Goal: Task Accomplishment & Management: Complete application form

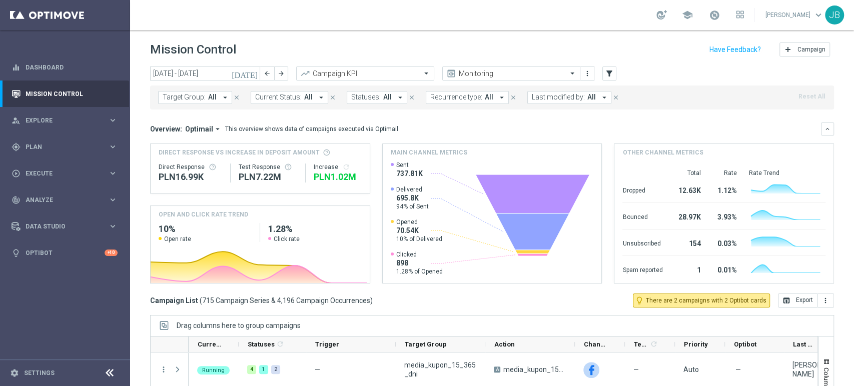
click at [75, 325] on sidenavbar "equalizer Dashboard Mission Control" at bounding box center [65, 193] width 130 height 386
click at [85, 145] on span "Plan" at bounding box center [67, 147] width 83 height 6
click at [78, 164] on link "Target Groups" at bounding box center [65, 168] width 78 height 8
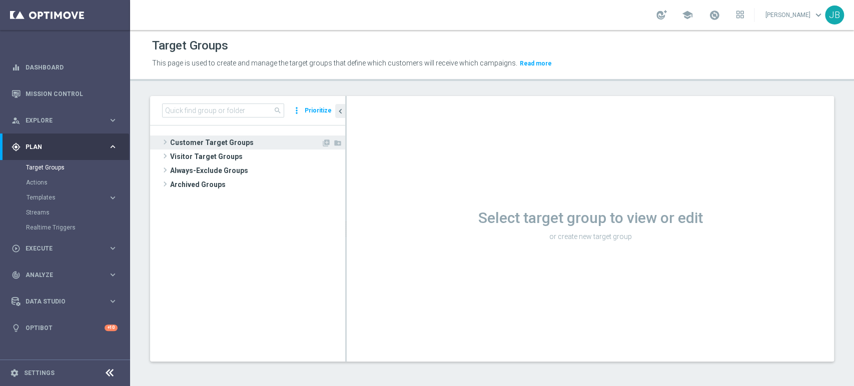
click at [253, 137] on span "Customer Target Groups" at bounding box center [245, 143] width 151 height 14
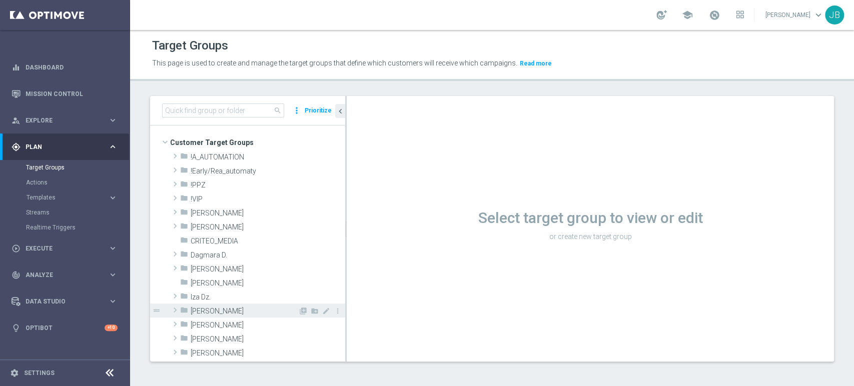
click at [226, 311] on span "[PERSON_NAME]" at bounding box center [245, 311] width 108 height 9
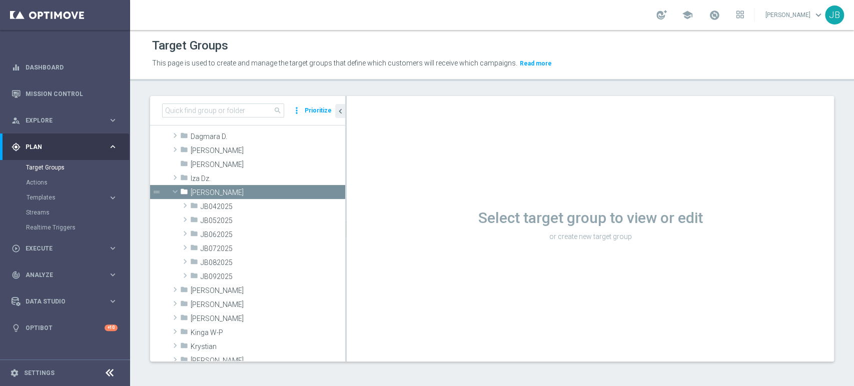
scroll to position [178, 0]
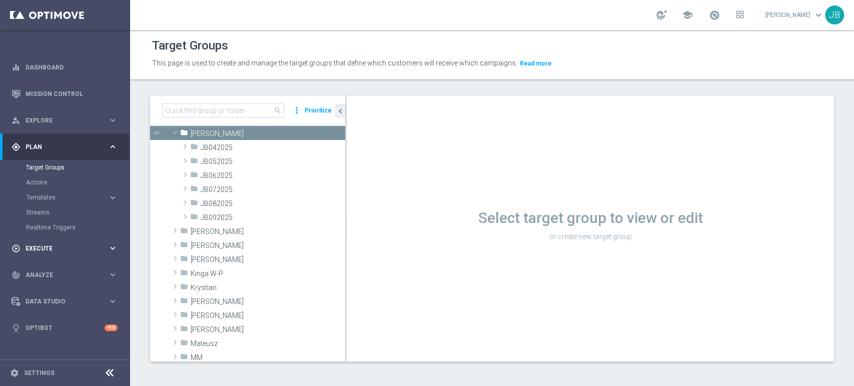
click at [68, 241] on div "play_circle_outline Execute keyboard_arrow_right" at bounding box center [64, 248] width 129 height 27
click at [68, 196] on link "Campaign Builder" at bounding box center [65, 194] width 78 height 8
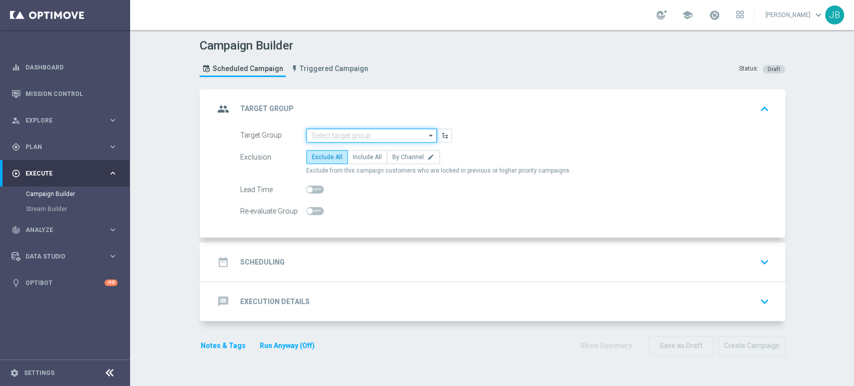
click at [321, 142] on input at bounding box center [371, 136] width 131 height 14
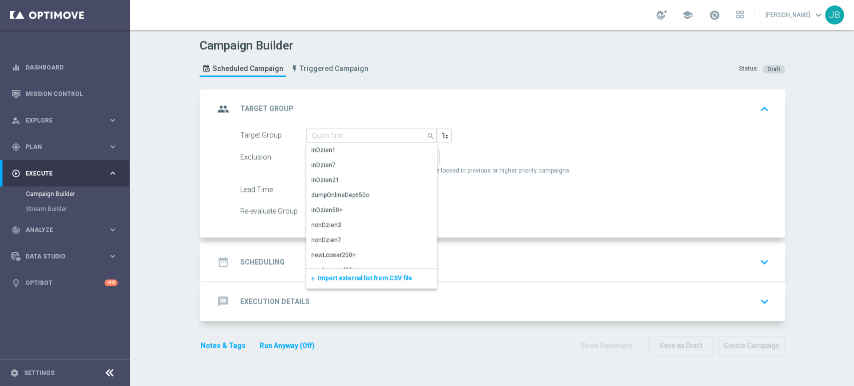
click at [346, 275] on span "Import external list from CSV file" at bounding box center [365, 278] width 95 height 7
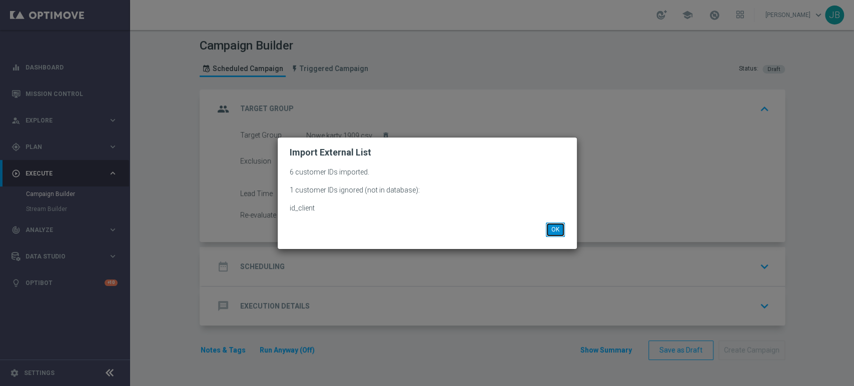
click at [563, 228] on button "OK" at bounding box center [555, 230] width 19 height 14
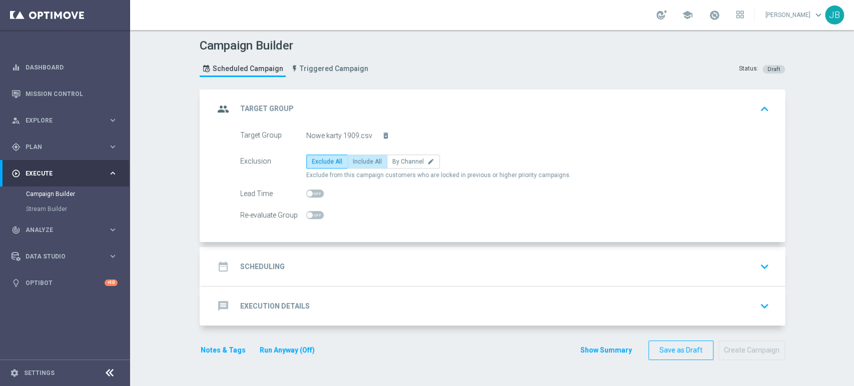
click at [361, 158] on span "Include All" at bounding box center [367, 161] width 29 height 7
click at [359, 160] on input "Include All" at bounding box center [356, 163] width 7 height 7
radio input "true"
click at [332, 282] on div "date_range Scheduling keyboard_arrow_down" at bounding box center [493, 266] width 583 height 39
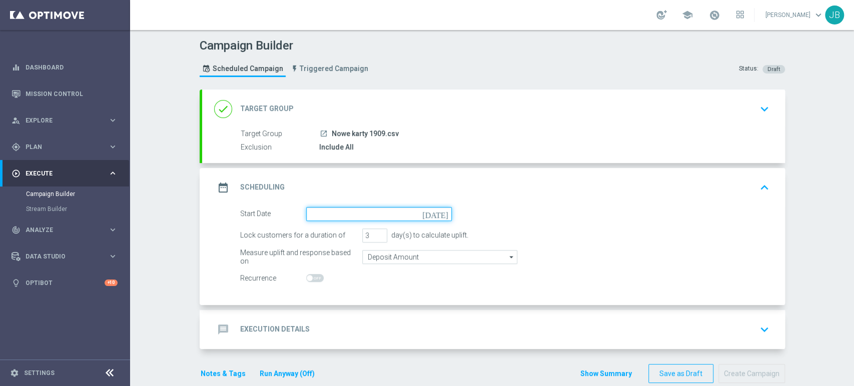
click at [362, 209] on input at bounding box center [379, 214] width 146 height 14
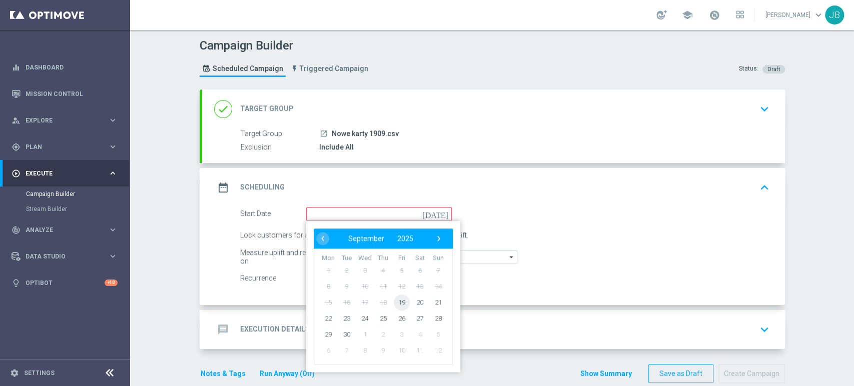
click at [402, 306] on span "19" at bounding box center [401, 302] width 16 height 16
type input "[DATE]"
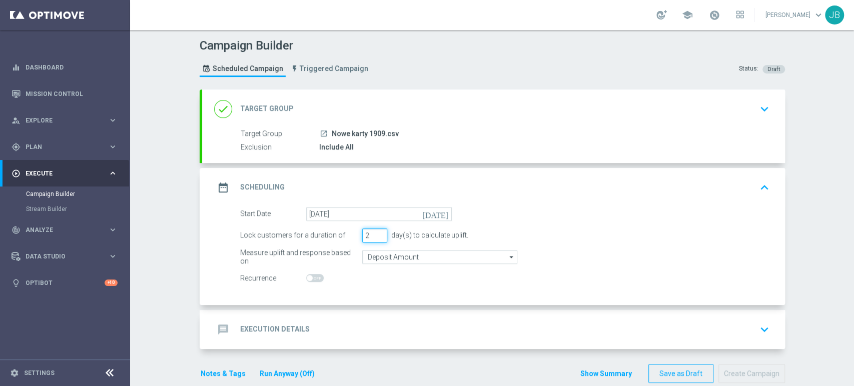
click at [375, 236] on input "2" at bounding box center [374, 236] width 25 height 14
type input "1"
click at [375, 236] on input "1" at bounding box center [374, 236] width 25 height 14
drag, startPoint x: 853, startPoint y: 275, endPoint x: 853, endPoint y: 299, distance: 23.5
click at [853, 299] on div "Campaign Builder Scheduled Campaign Triggered Campaign Status: Draft done Targe…" at bounding box center [492, 208] width 724 height 356
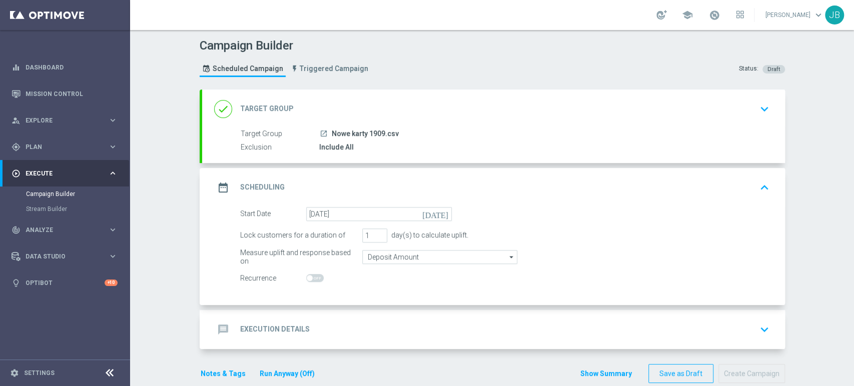
scroll to position [16, 0]
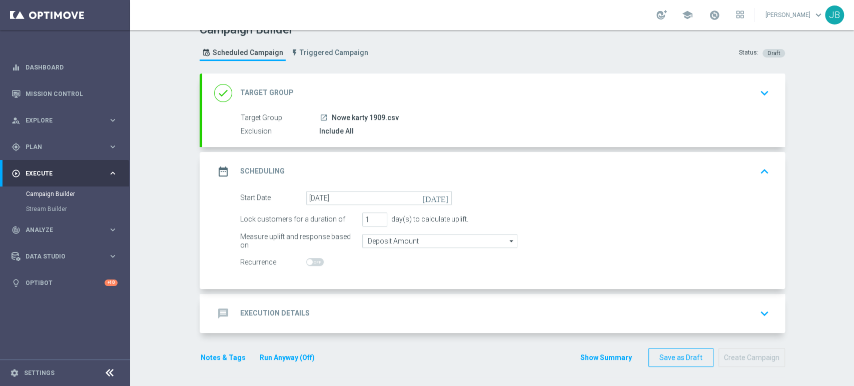
click at [652, 299] on div "message Execution Details keyboard_arrow_down" at bounding box center [493, 313] width 583 height 39
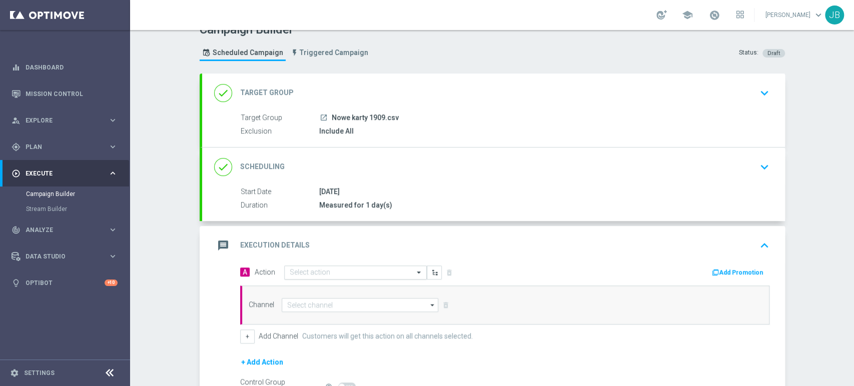
click at [370, 267] on div "Select action" at bounding box center [355, 273] width 143 height 14
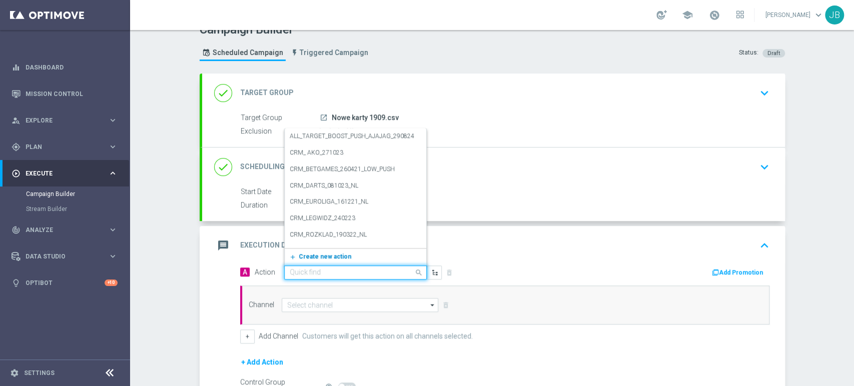
click at [348, 255] on button "add_new Create new action" at bounding box center [354, 257] width 138 height 12
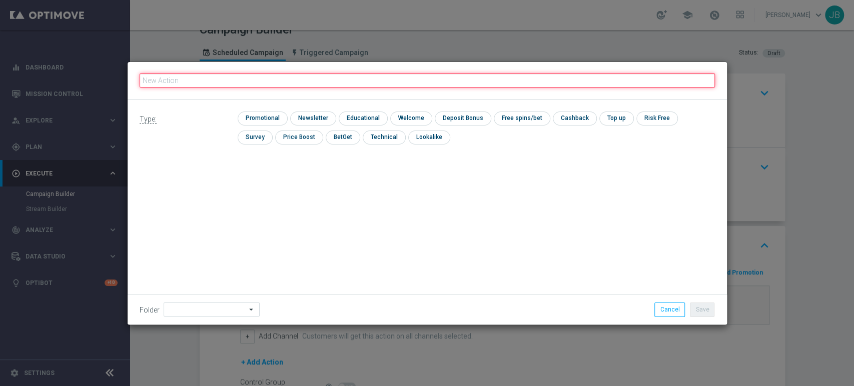
click at [307, 84] on input "text" at bounding box center [428, 81] width 576 height 14
paste input "(LPZ - SMS) nowy klient powitanie_24012024"
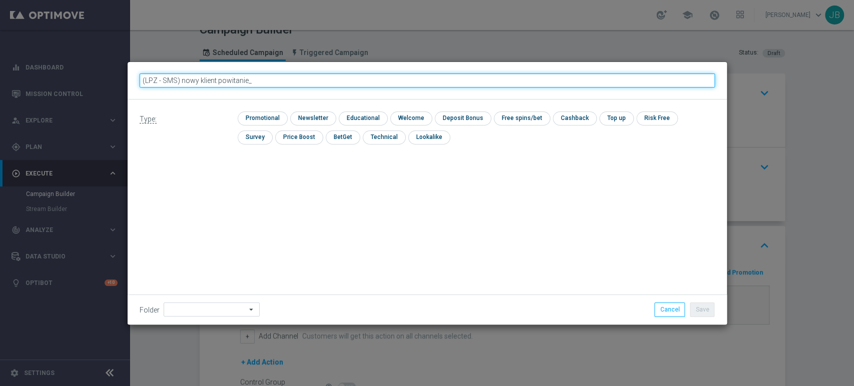
type input "(LPZ - SMS) nowy klient powitanie"
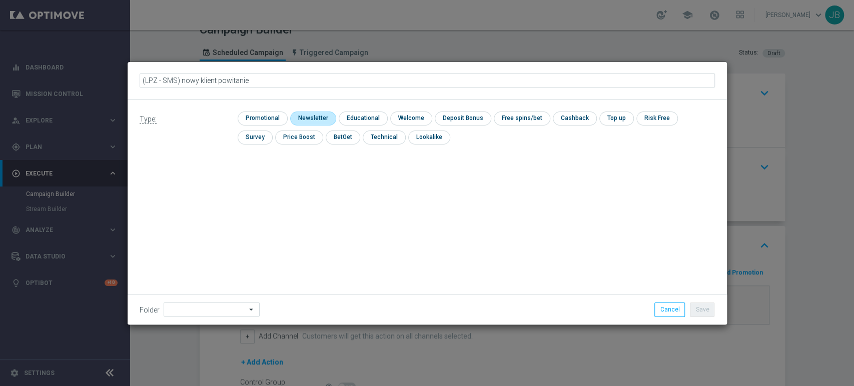
click at [308, 114] on input "checkbox" at bounding box center [312, 119] width 44 height 14
checkbox input "true"
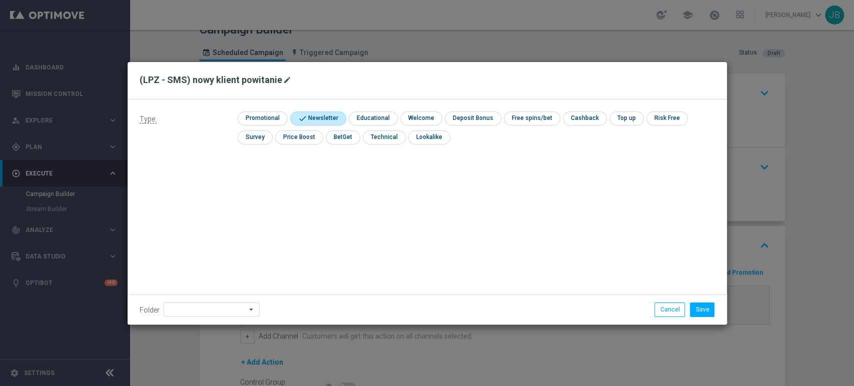
click at [283, 83] on icon "mode_edit" at bounding box center [287, 80] width 8 height 8
type input "(LPZ - SMS) nowy klient powitanie_19092025"
click at [206, 312] on input at bounding box center [212, 310] width 96 height 14
click at [218, 203] on div "[PERSON_NAME]" at bounding box center [210, 208] width 93 height 14
type input "[PERSON_NAME]"
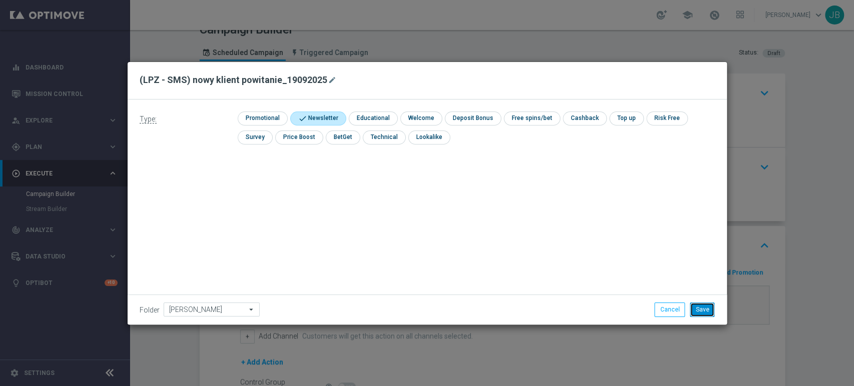
click at [705, 307] on button "Save" at bounding box center [702, 310] width 25 height 14
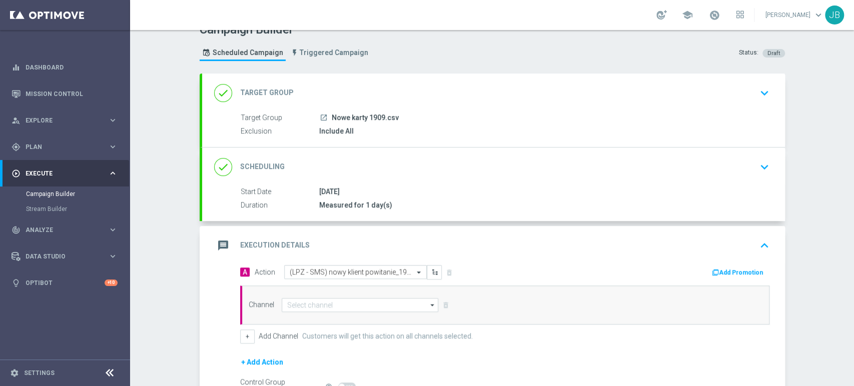
scroll to position [77, 0]
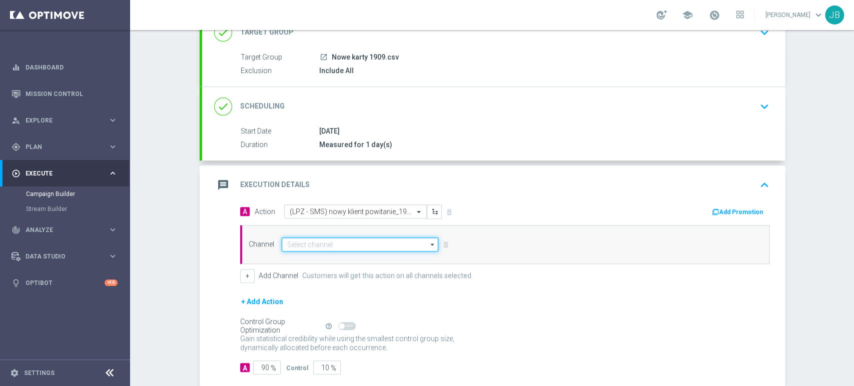
click at [361, 250] on input at bounding box center [360, 245] width 157 height 14
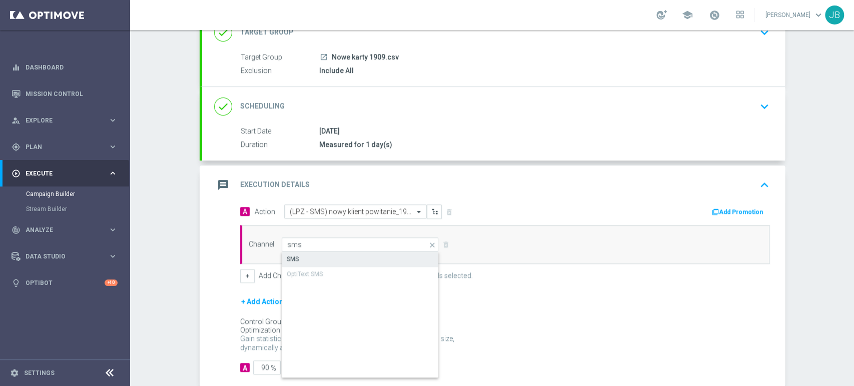
click at [356, 259] on div "SMS" at bounding box center [361, 259] width 158 height 14
type input "SMS"
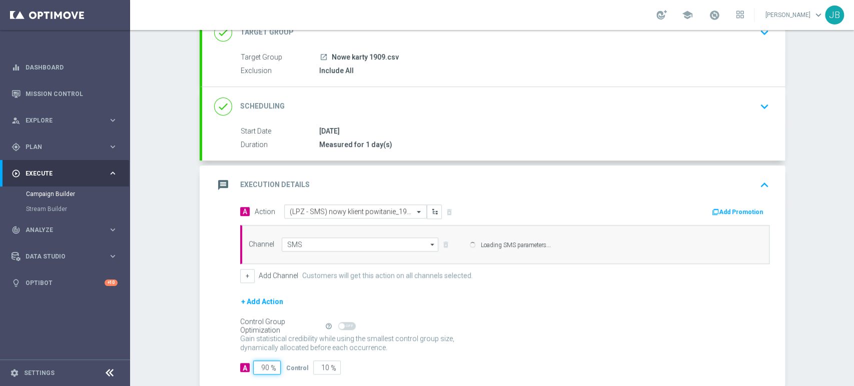
click at [260, 365] on input "90" at bounding box center [267, 368] width 28 height 14
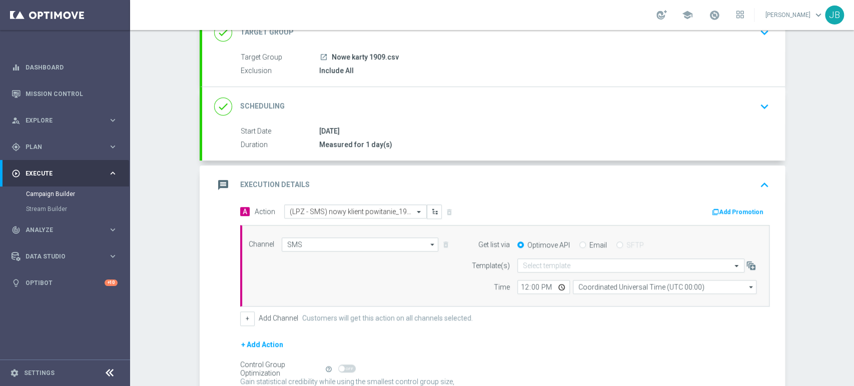
type input "0"
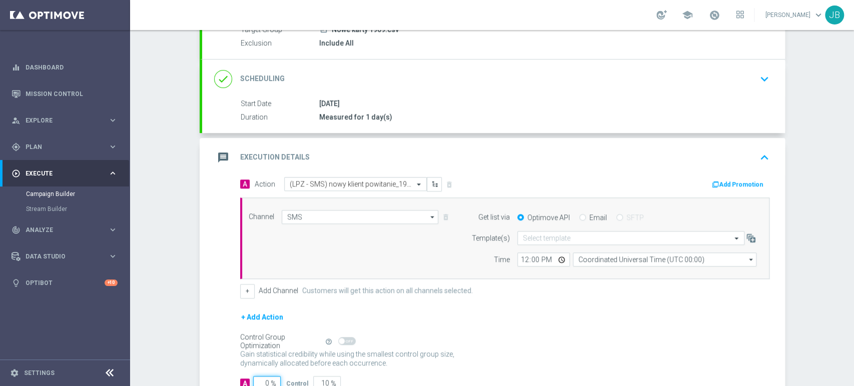
type input "100"
type input "10"
type input "90"
type input "100"
type input "0"
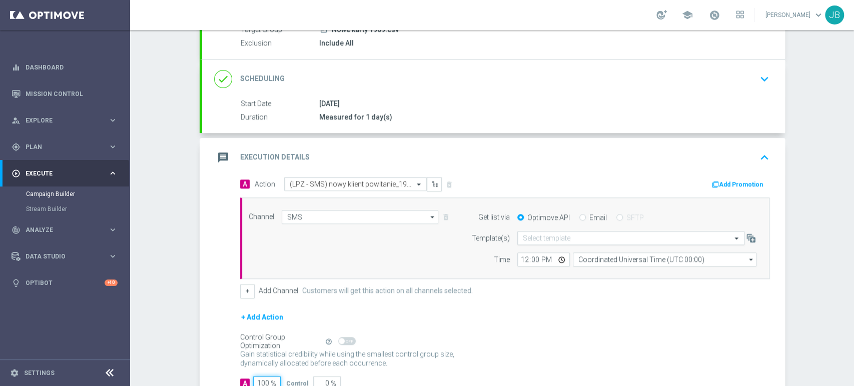
type input "100"
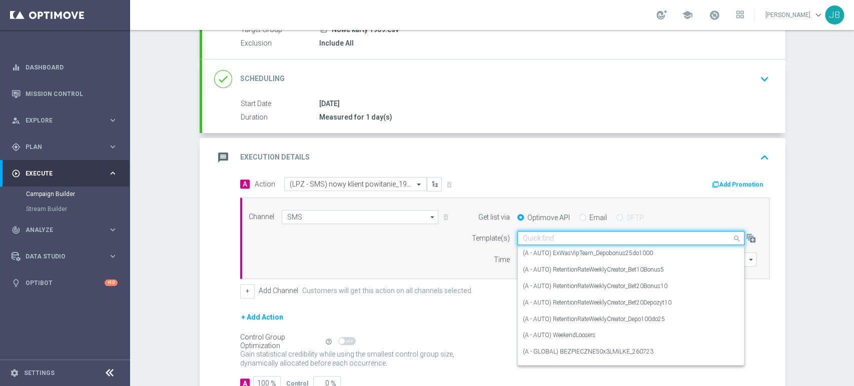
click at [617, 244] on div "Quick find" at bounding box center [630, 238] width 227 height 14
paste input "(LPZ - SMS) nowy klient powitanie_24012024"
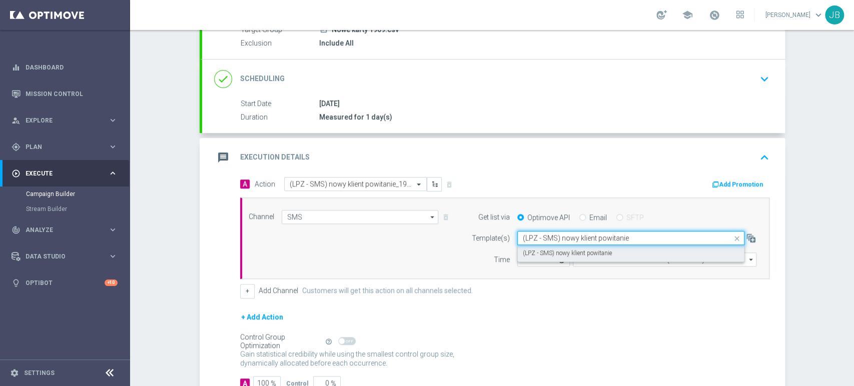
click at [583, 255] on label "(LPZ - SMS) nowy klient powitanie" at bounding box center [567, 253] width 89 height 9
type input "(LPZ - SMS) nowy klient powitanie"
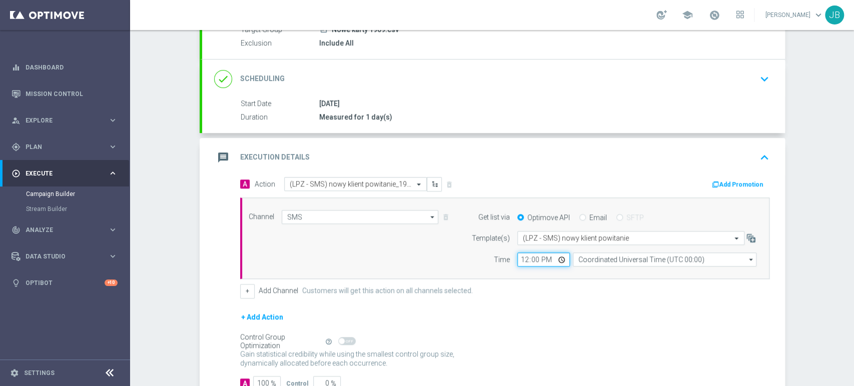
click at [520, 261] on input "12:00" at bounding box center [543, 260] width 53 height 14
type input "12:24"
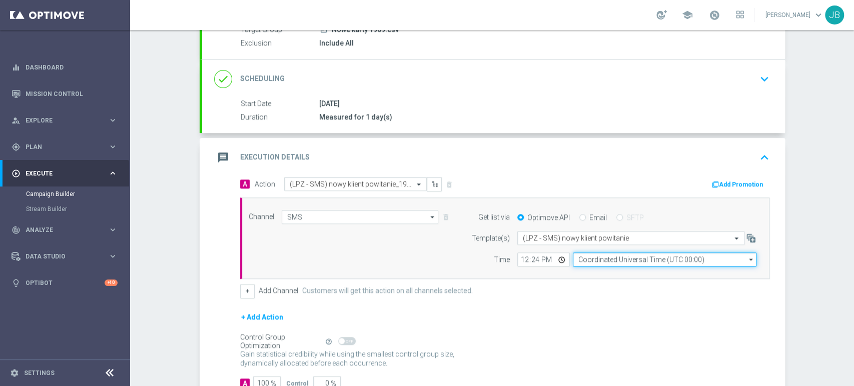
click at [584, 257] on input "Coordinated Universal Time (UTC 00:00)" at bounding box center [665, 260] width 184 height 14
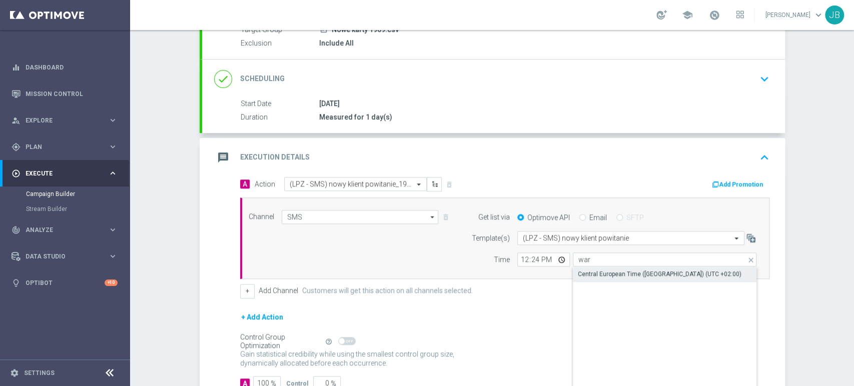
click at [589, 268] on div "Central European Time ([GEOGRAPHIC_DATA]) (UTC +02:00)" at bounding box center [665, 274] width 184 height 14
type input "Central European Time ([GEOGRAPHIC_DATA]) (UTC +02:00)"
click at [853, 44] on div "Campaign Builder Scheduled Campaign Triggered Campaign Status: Draft done Targe…" at bounding box center [492, 208] width 724 height 356
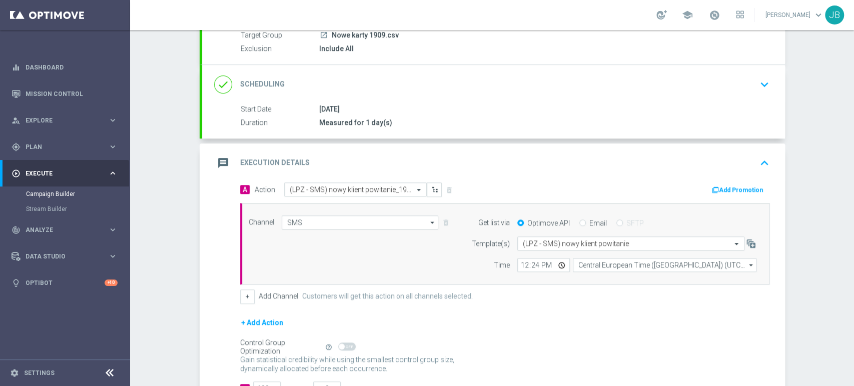
scroll to position [168, 0]
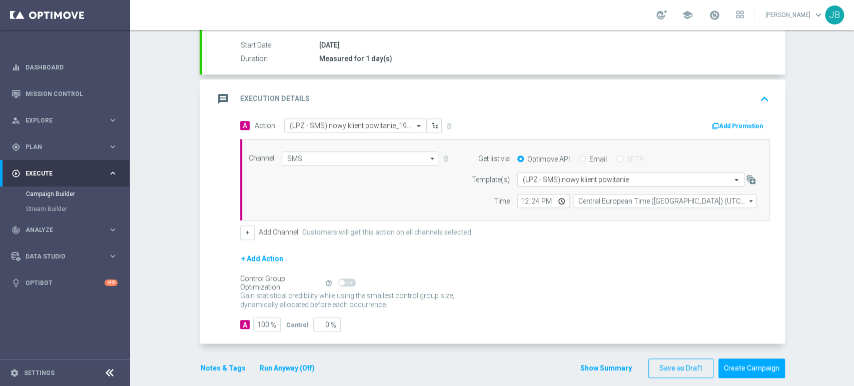
drag, startPoint x: 853, startPoint y: 245, endPoint x: 853, endPoint y: 352, distance: 106.6
click at [853, 352] on div "Campaign Builder Scheduled Campaign Triggered Campaign Status: Draft done Targe…" at bounding box center [492, 208] width 724 height 356
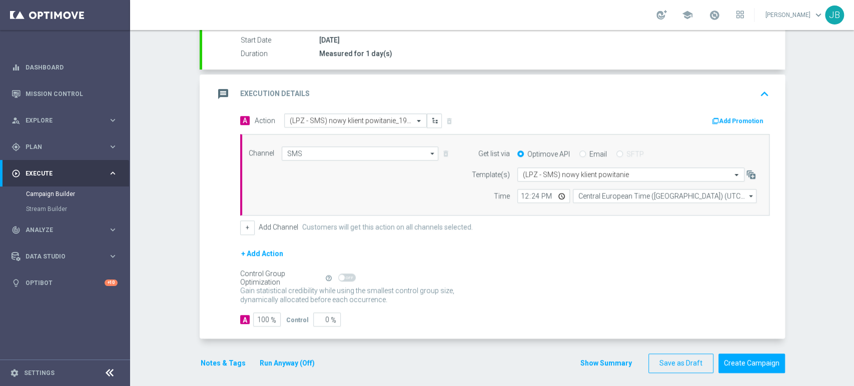
click at [809, 332] on div "Campaign Builder Scheduled Campaign Triggered Campaign Status: Draft done Targe…" at bounding box center [492, 208] width 724 height 356
click at [853, 57] on div "Campaign Builder Scheduled Campaign Triggered Campaign Status: Draft done Targe…" at bounding box center [492, 208] width 724 height 356
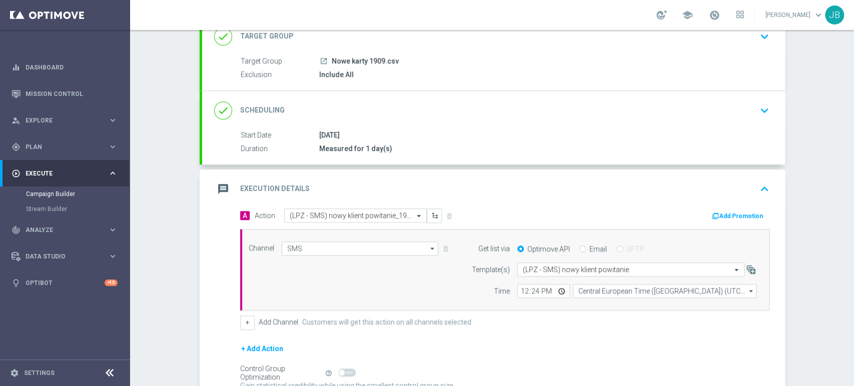
drag, startPoint x: 853, startPoint y: 115, endPoint x: 853, endPoint y: 175, distance: 60.1
click at [853, 175] on div "Campaign Builder Scheduled Campaign Triggered Campaign Status: Draft done Targe…" at bounding box center [492, 208] width 724 height 356
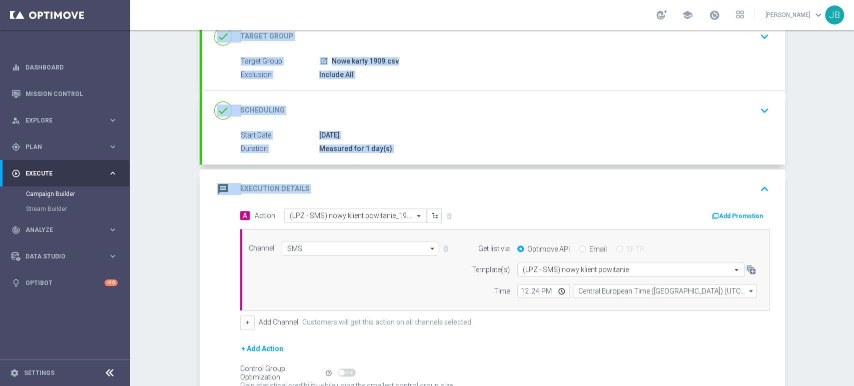
scroll to position [94, 0]
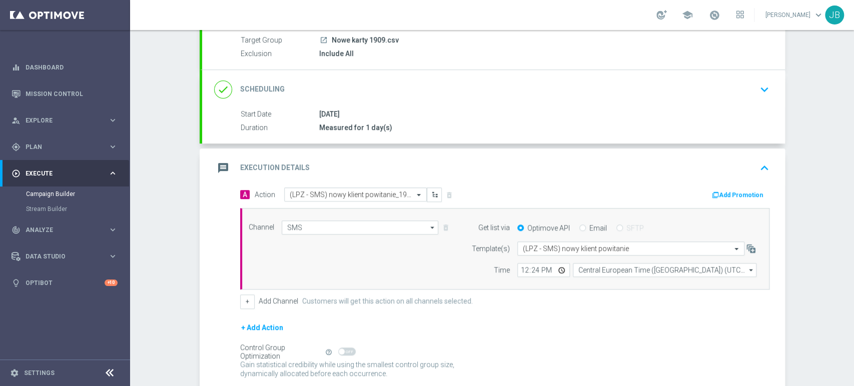
click at [814, 276] on div "Campaign Builder Scheduled Campaign Triggered Campaign Status: Draft done Targe…" at bounding box center [492, 208] width 724 height 356
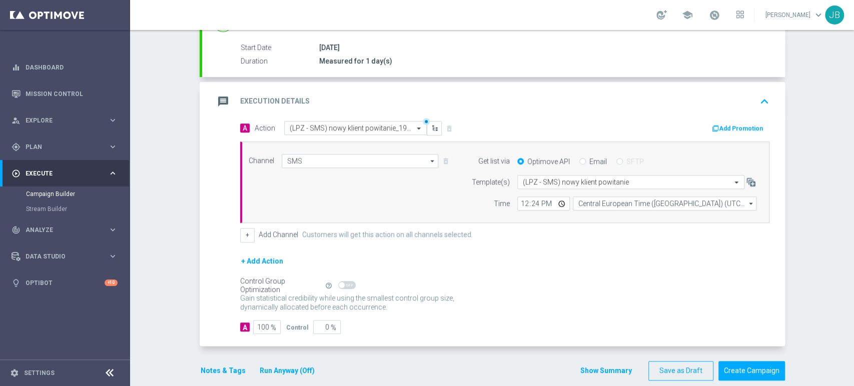
scroll to position [161, 0]
click at [765, 360] on button "Create Campaign" at bounding box center [752, 370] width 67 height 20
